Goal: Task Accomplishment & Management: Manage account settings

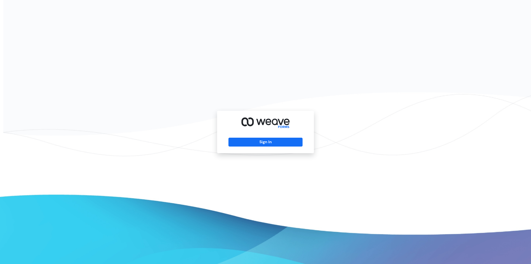
click at [270, 136] on div "Sign In" at bounding box center [265, 132] width 97 height 42
click at [269, 140] on button "Sign In" at bounding box center [266, 142] width 74 height 9
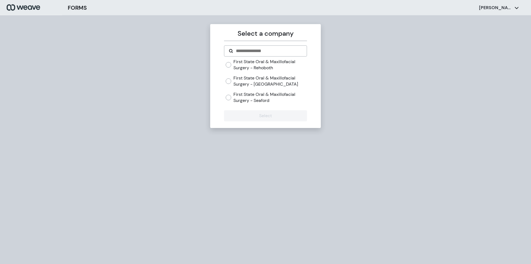
click at [236, 82] on label "First State Oral & Maxillofacial Surgery - [GEOGRAPHIC_DATA]" at bounding box center [270, 81] width 73 height 12
click at [254, 111] on button "Select" at bounding box center [265, 115] width 83 height 11
